Goal: Navigation & Orientation: Find specific page/section

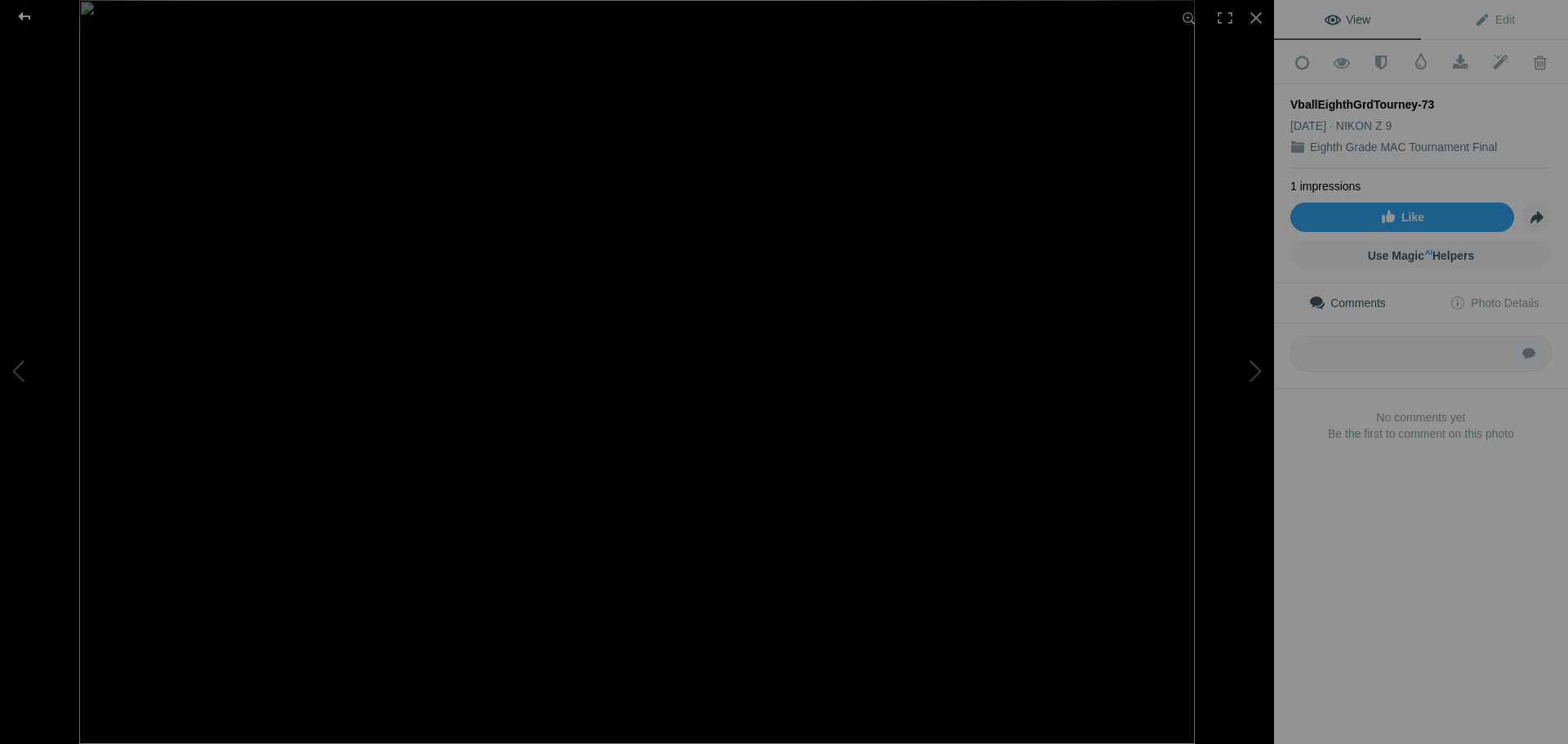
click at [26, 16] on div at bounding box center [24, 16] width 59 height 32
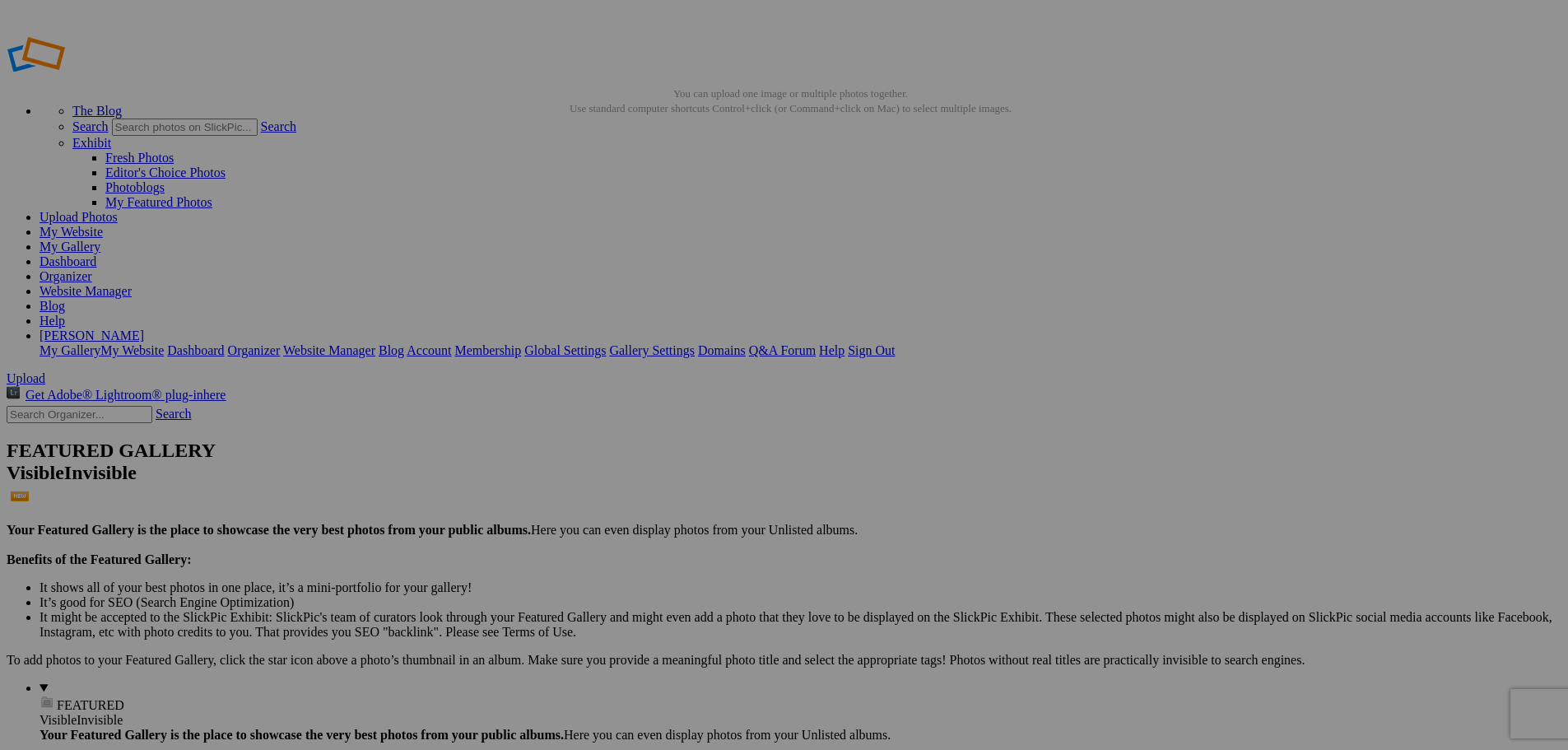
type input "Volleyball 2025"
click at [131, 284] on link "Website Manager" at bounding box center [85, 291] width 92 height 14
